Goal: Navigation & Orientation: Find specific page/section

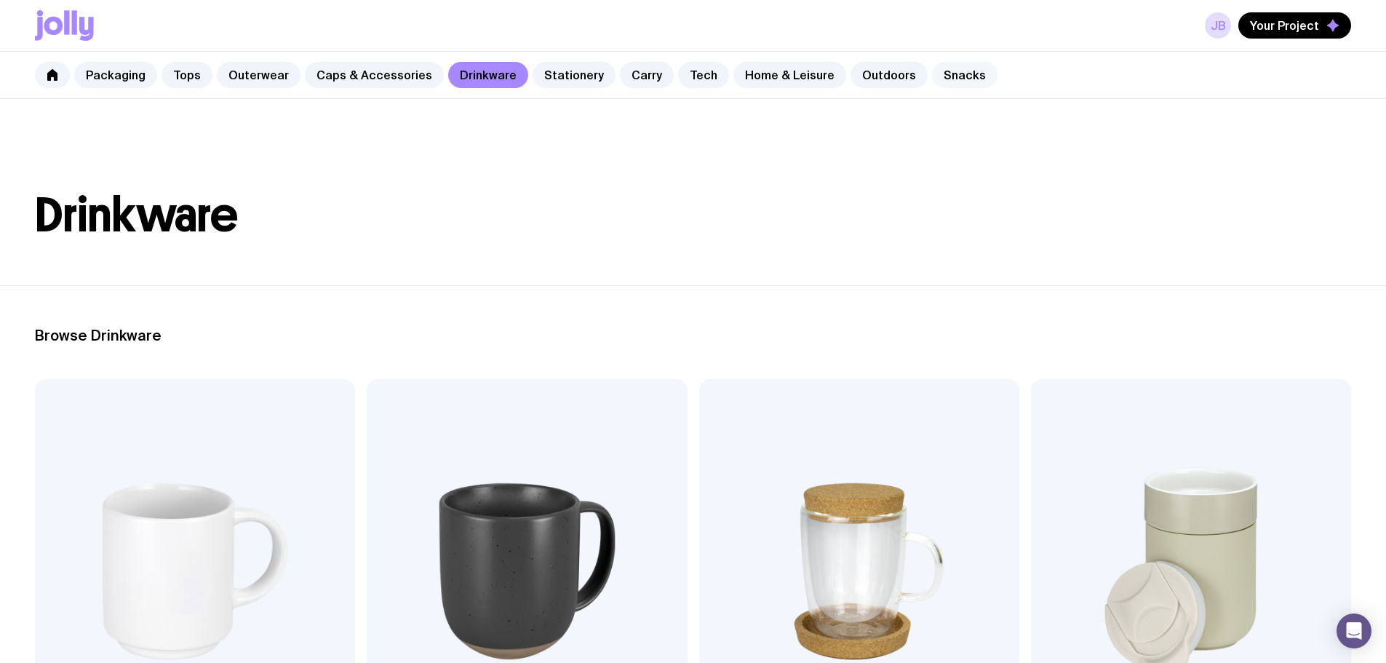
click at [939, 70] on link "Snacks" at bounding box center [965, 75] width 66 height 26
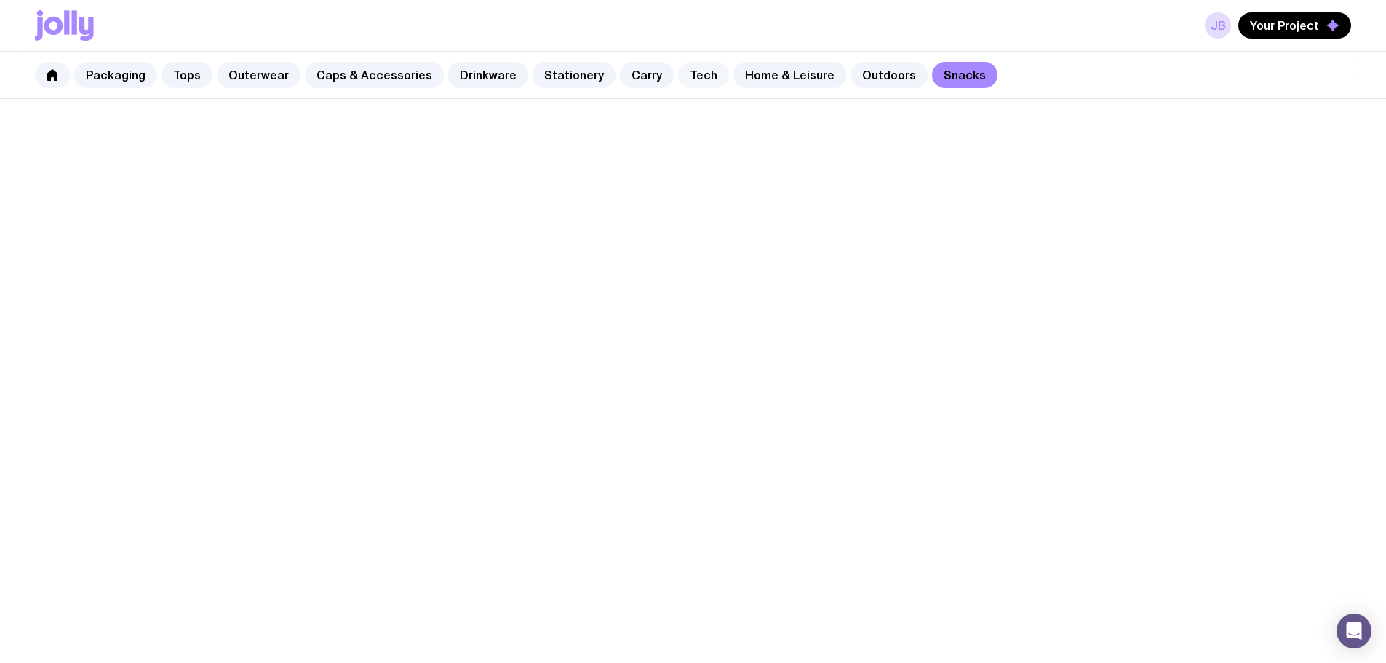
click at [681, 79] on link "Tech" at bounding box center [703, 75] width 51 height 26
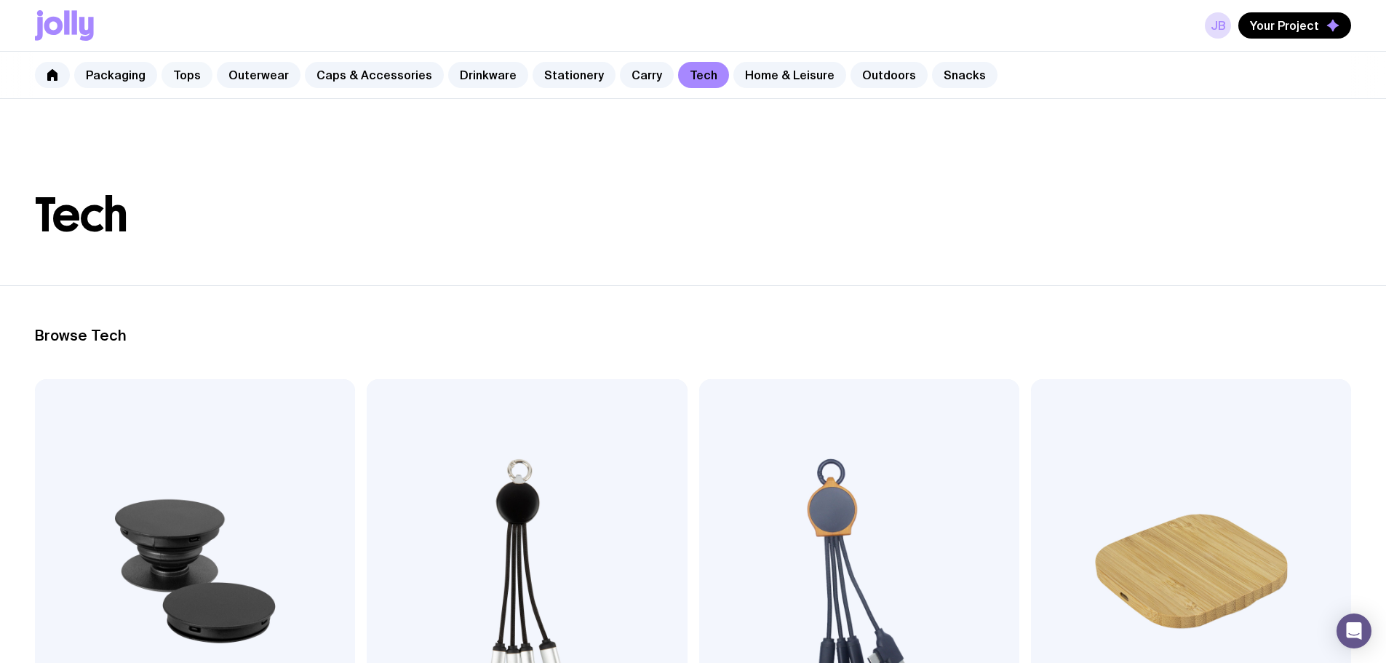
click at [189, 77] on link "Tops" at bounding box center [187, 75] width 51 height 26
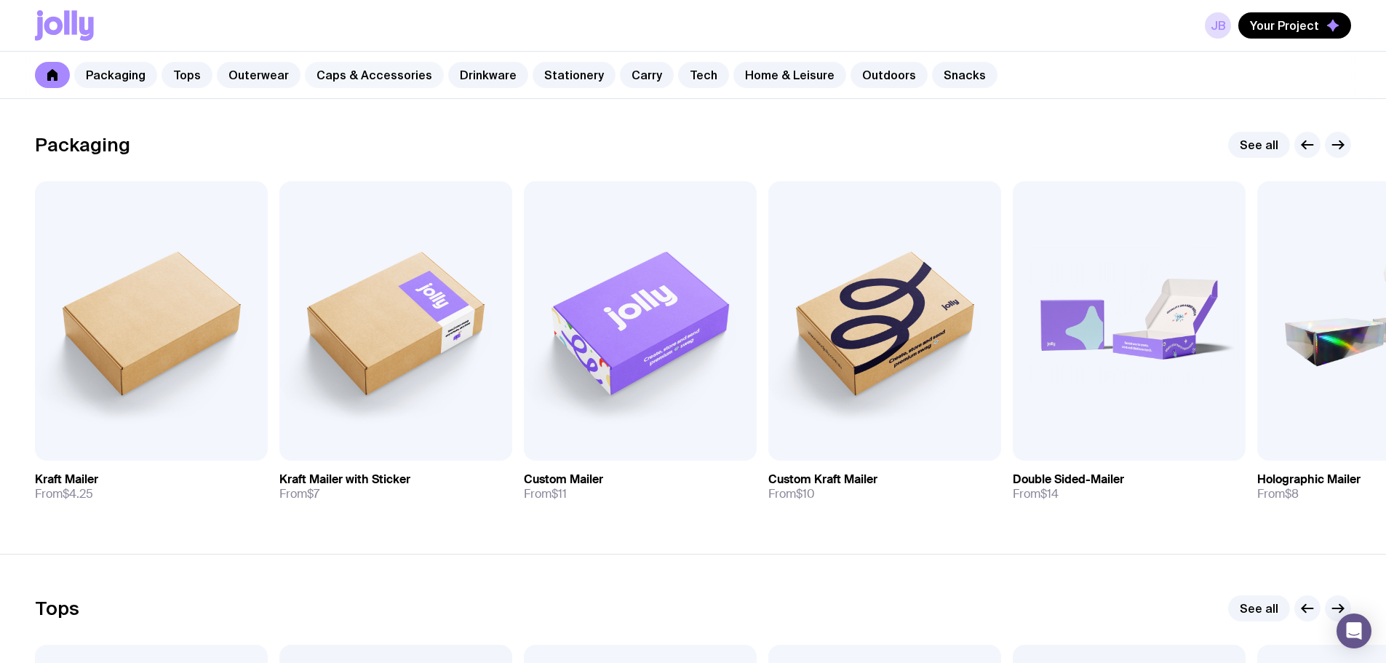
click at [333, 80] on link "Caps & Accessories" at bounding box center [374, 75] width 139 height 26
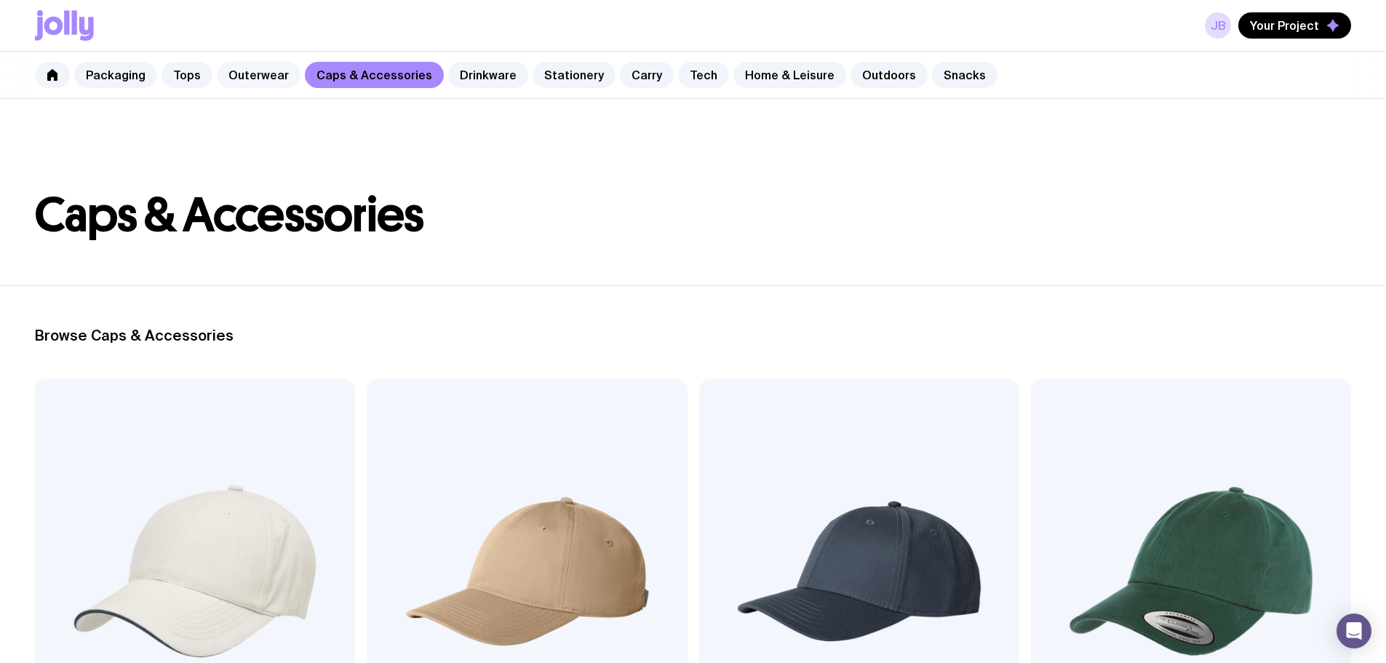
click at [243, 67] on link "Outerwear" at bounding box center [259, 75] width 84 height 26
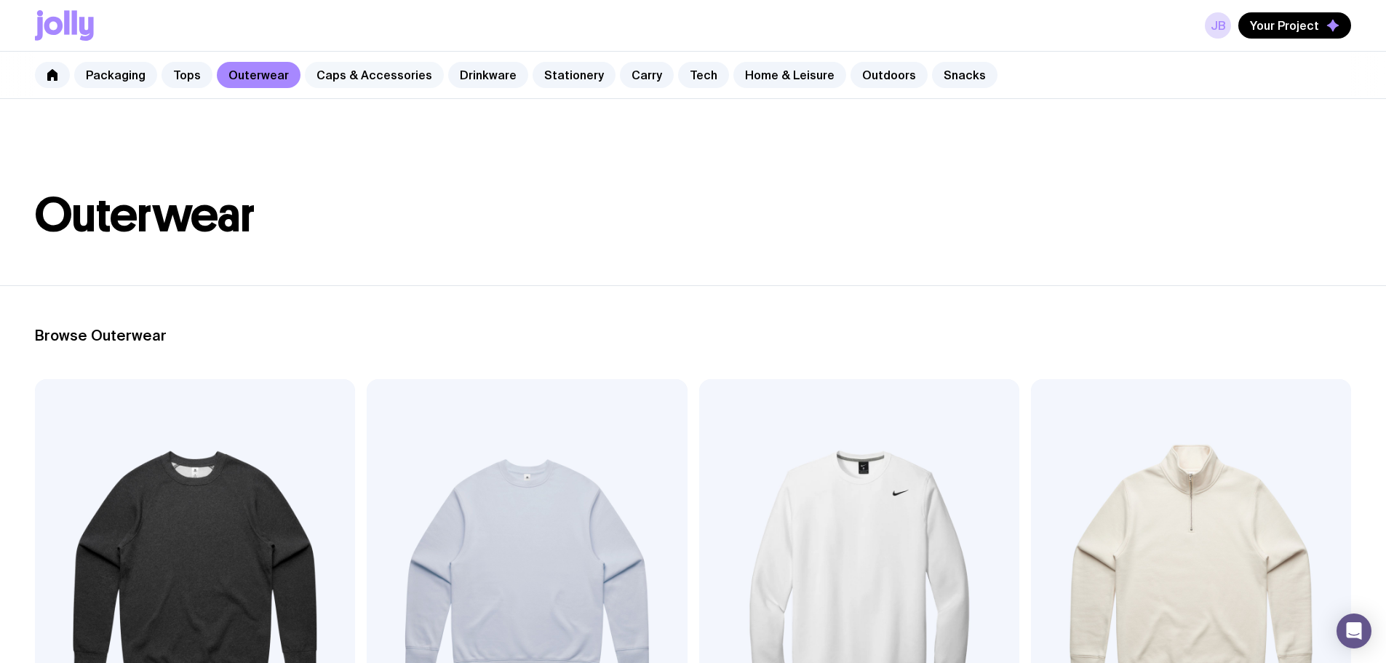
click at [326, 68] on link "Caps & Accessories" at bounding box center [374, 75] width 139 height 26
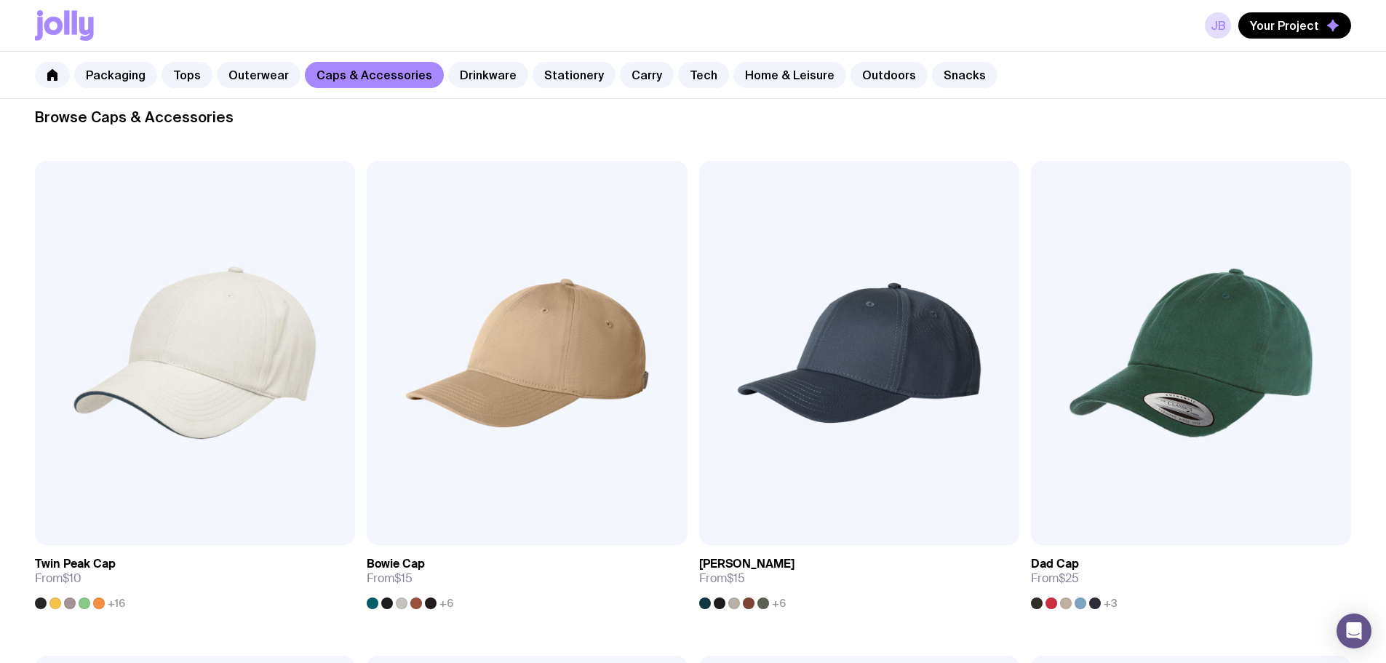
scroll to position [437, 0]
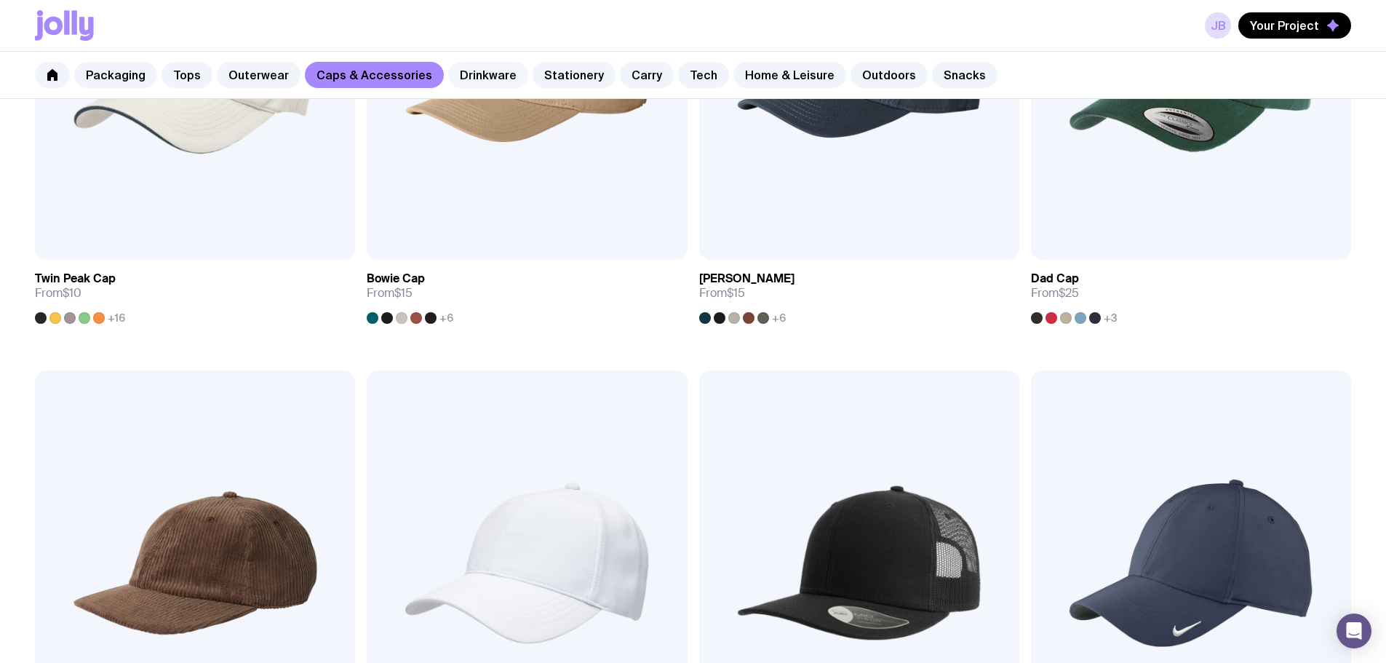
click at [456, 76] on link "Drinkware" at bounding box center [488, 75] width 80 height 26
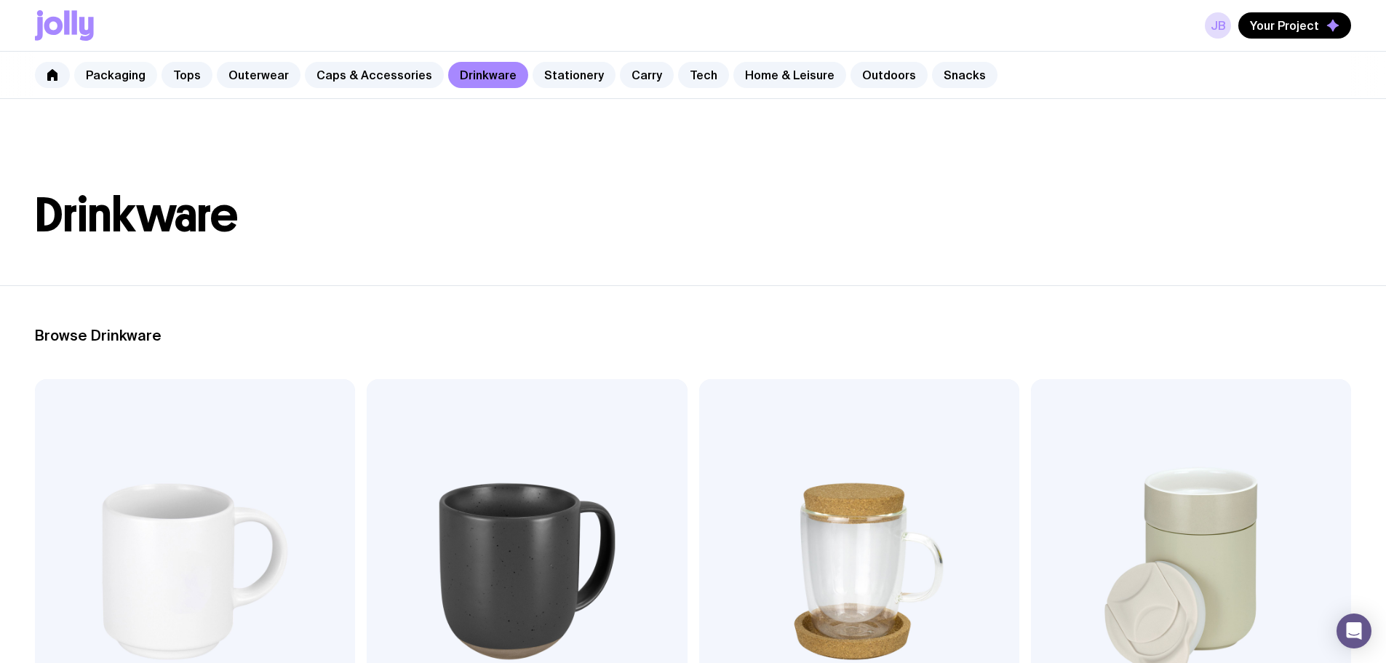
click at [133, 74] on link "Packaging" at bounding box center [115, 75] width 83 height 26
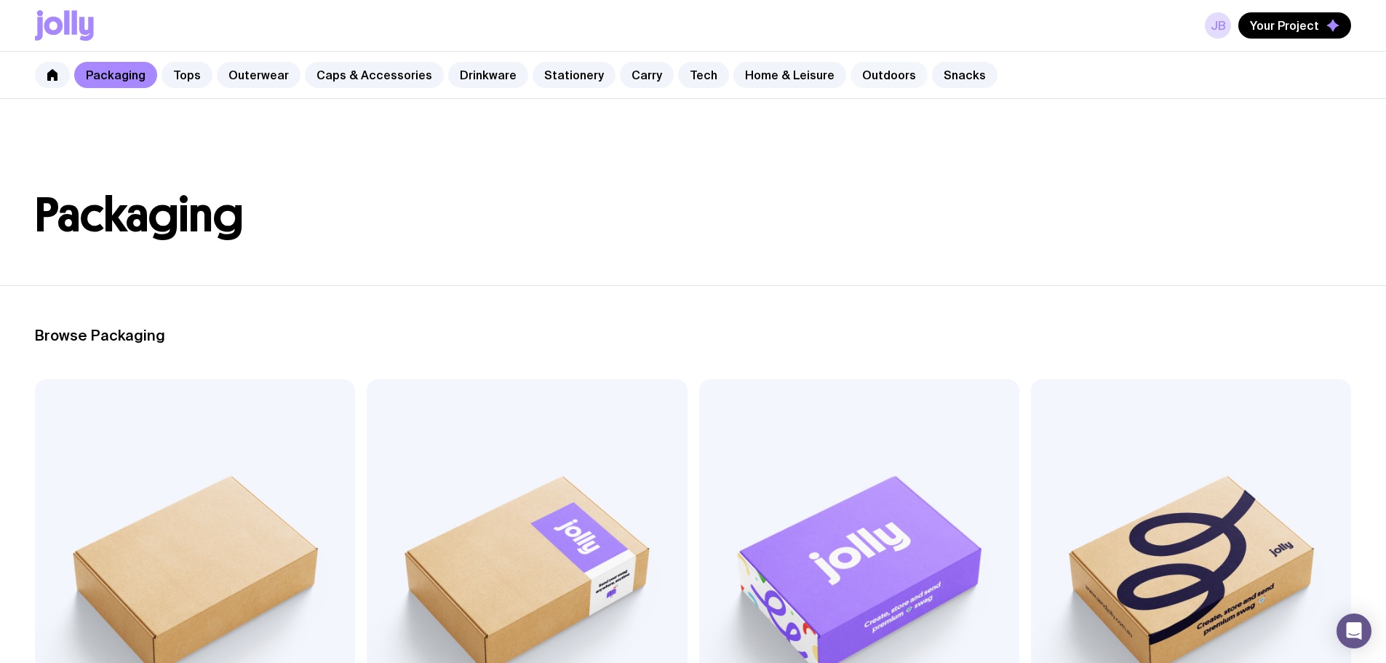
click at [868, 82] on link "Outdoors" at bounding box center [889, 75] width 77 height 26
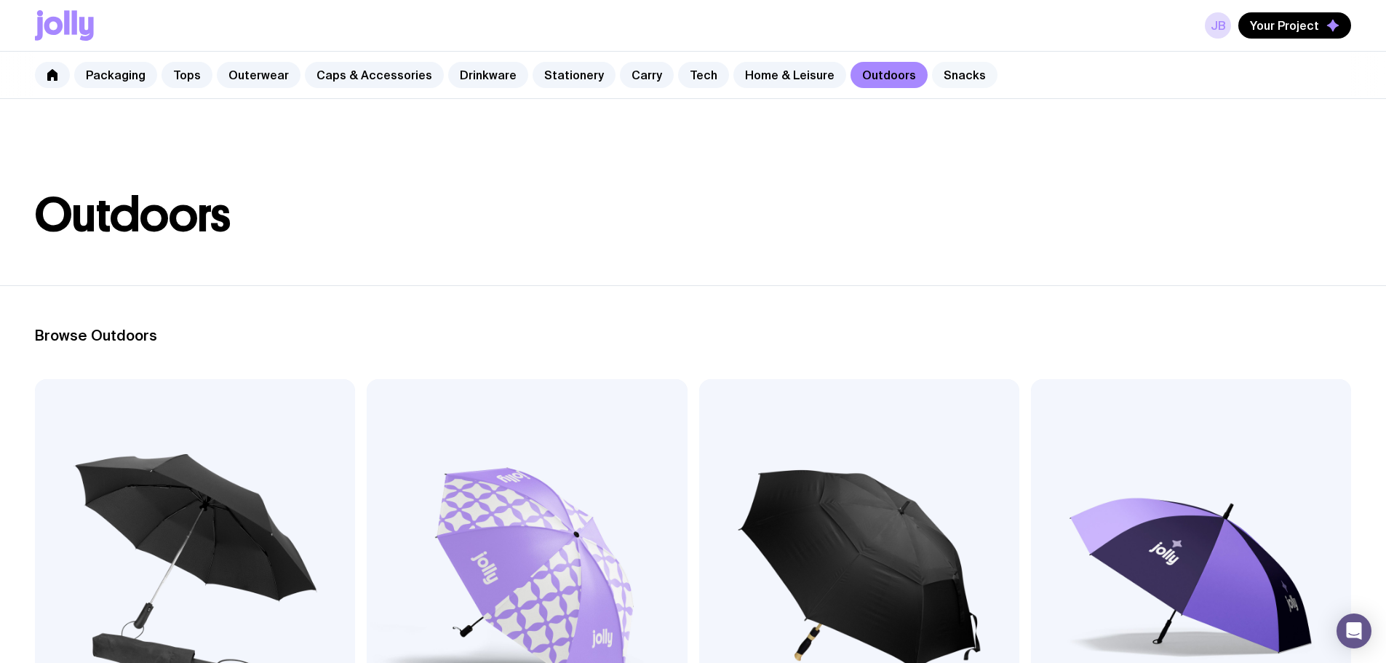
click at [932, 79] on link "Snacks" at bounding box center [965, 75] width 66 height 26
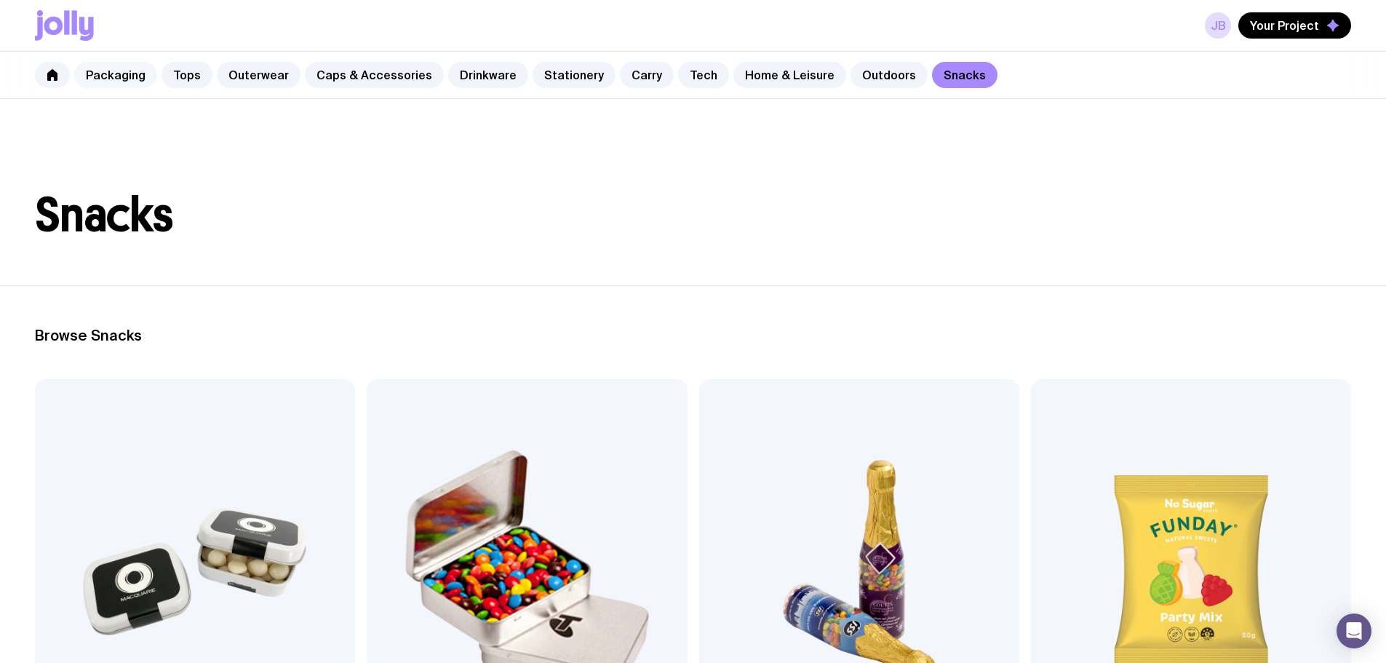
click at [110, 72] on link "Packaging" at bounding box center [115, 75] width 83 height 26
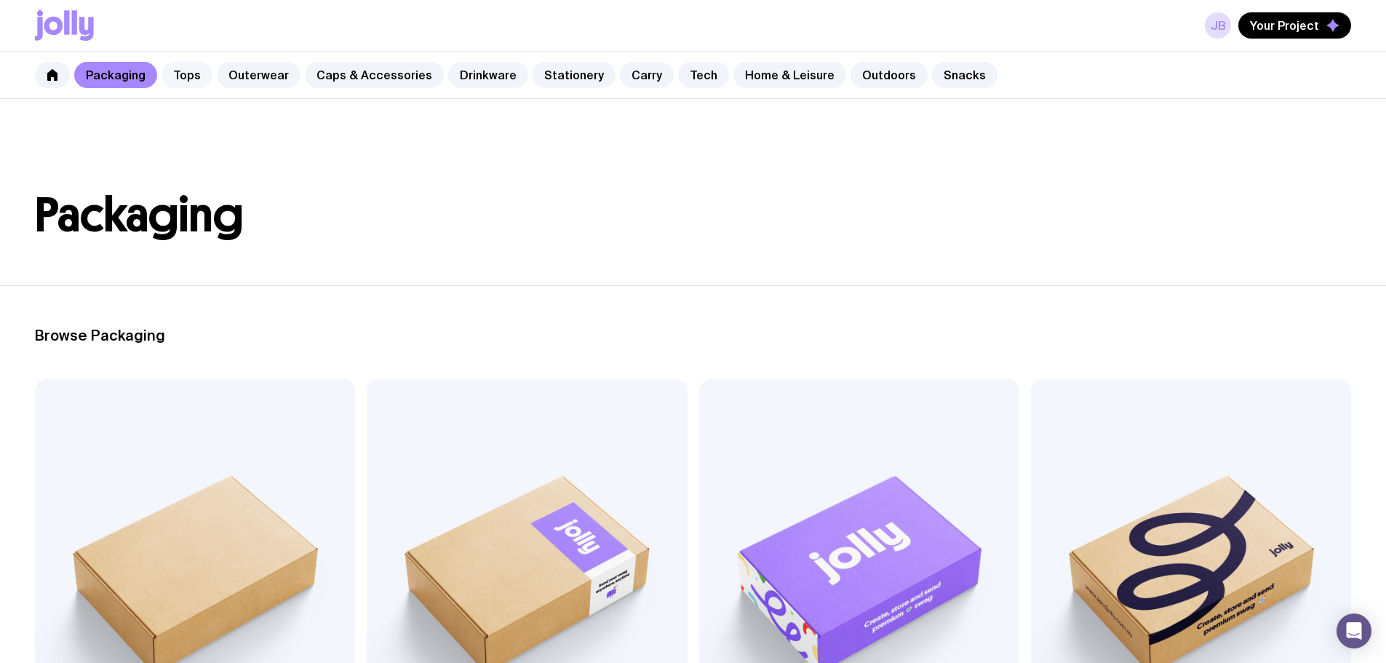
click at [175, 71] on link "Tops" at bounding box center [187, 75] width 51 height 26
